Goal: Task Accomplishment & Management: Manage account settings

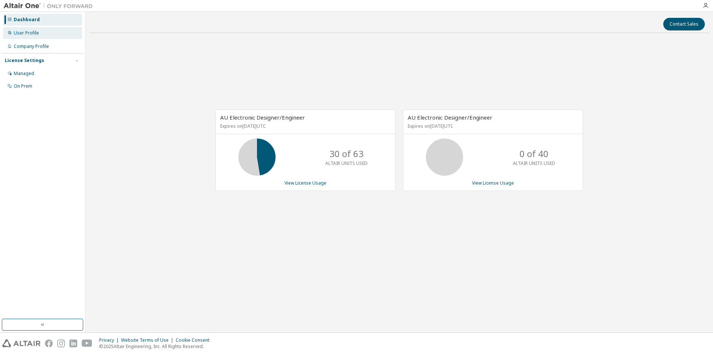
click at [32, 36] on div "User Profile" at bounding box center [26, 33] width 25 height 6
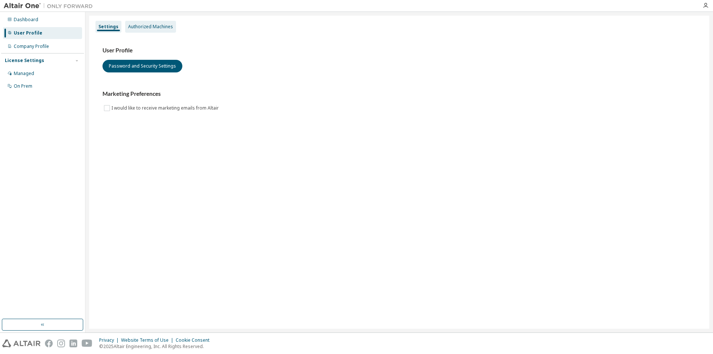
click at [152, 29] on div "Authorized Machines" at bounding box center [150, 27] width 45 height 6
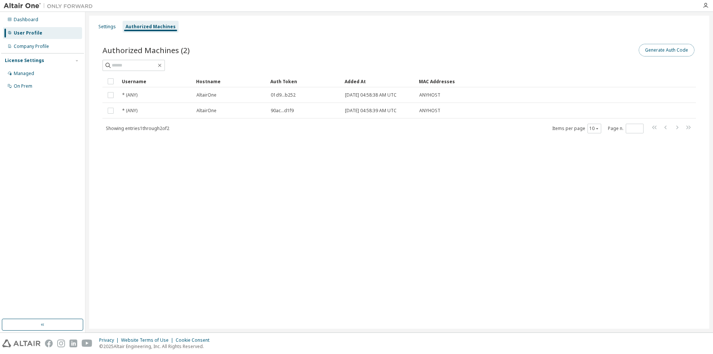
click at [673, 54] on button "Generate Auth Code" at bounding box center [667, 50] width 56 height 13
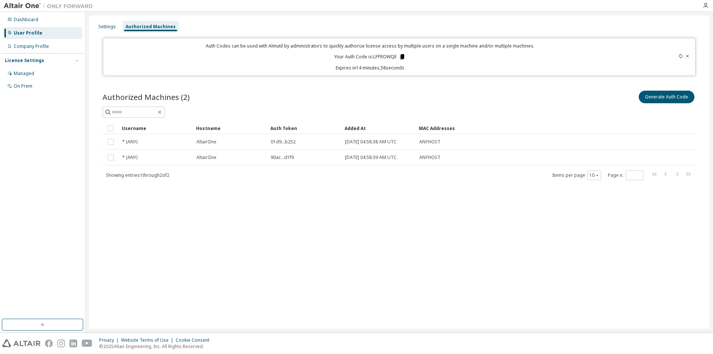
click at [401, 56] on icon at bounding box center [402, 57] width 7 height 7
